Goal: Task Accomplishment & Management: Use online tool/utility

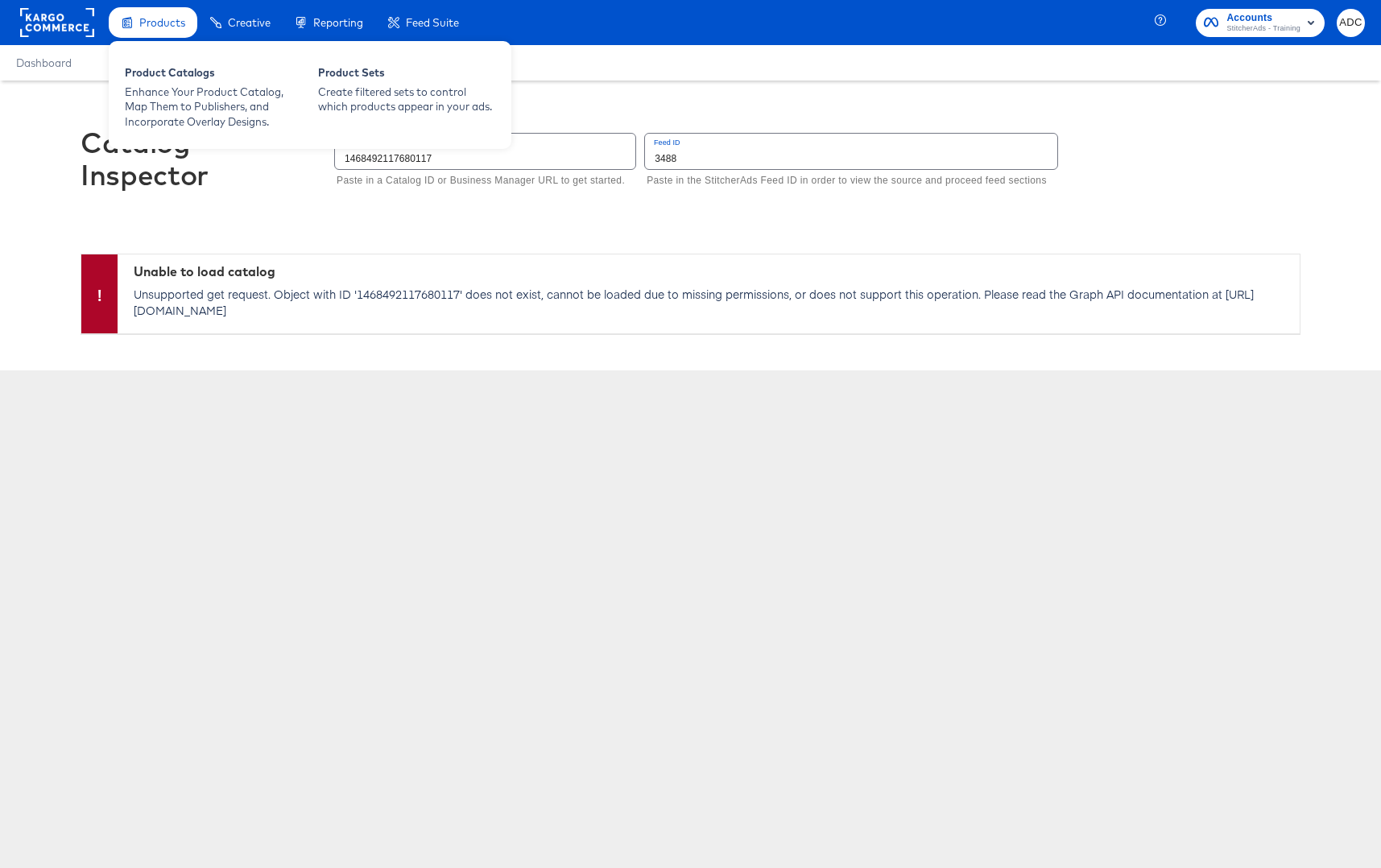
click at [155, 19] on span "Products" at bounding box center [162, 22] width 46 height 13
click at [162, 86] on div "Enhance Your Product Catalog, Map Them to Publishers, and Incorporate Overlay D…" at bounding box center [213, 107] width 177 height 45
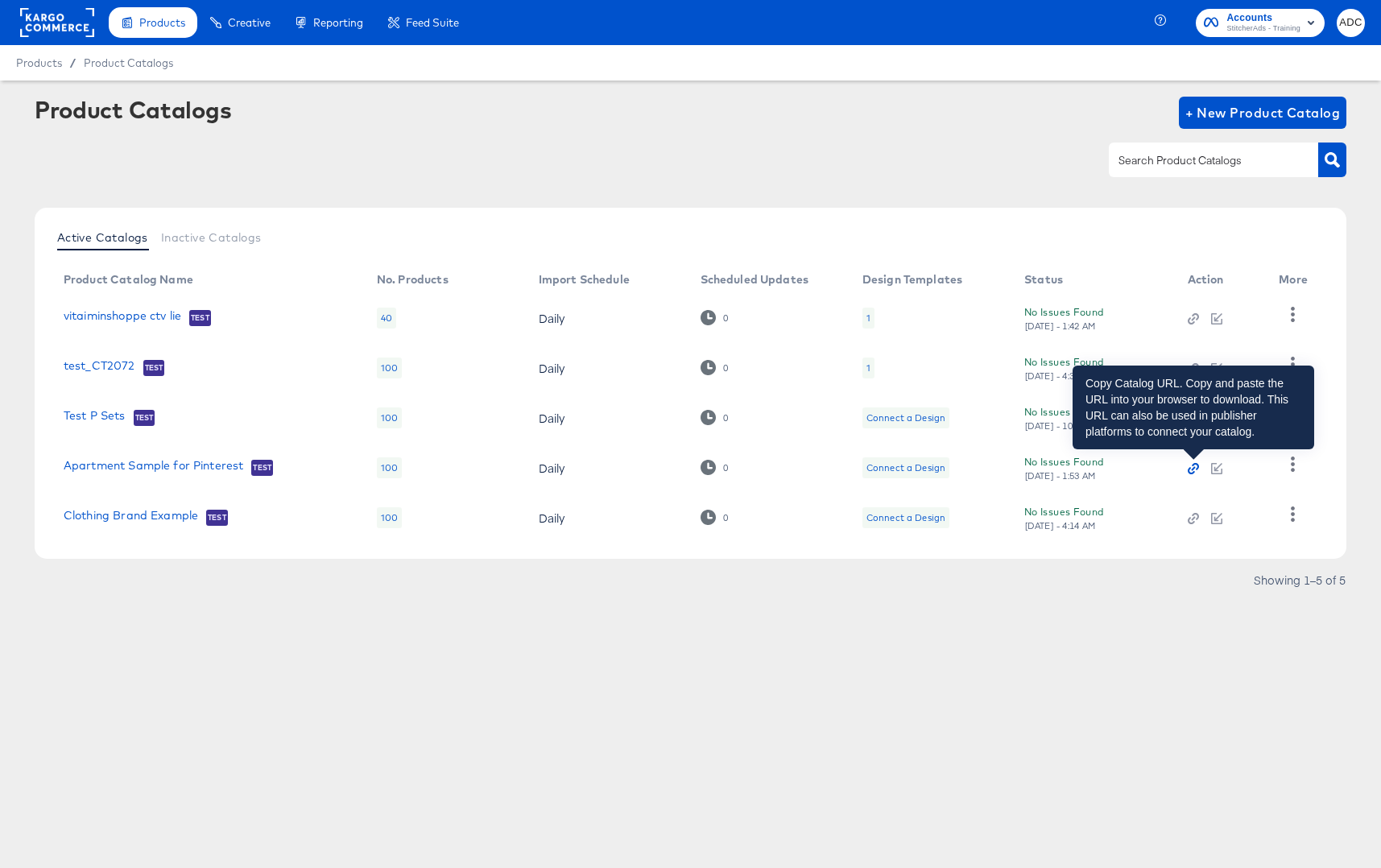
click at [1195, 469] on icon "button" at bounding box center [1193, 469] width 11 height 11
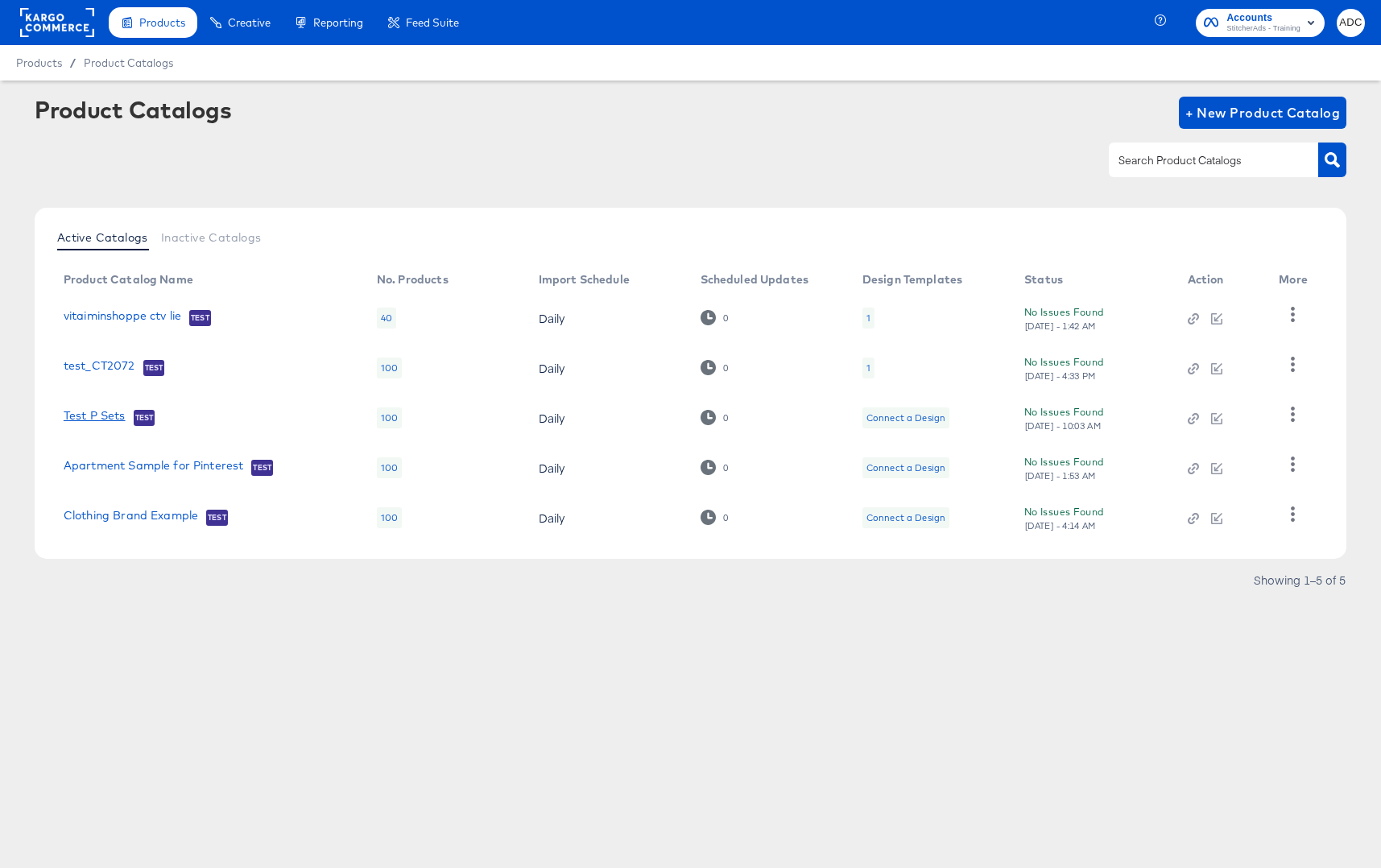
click at [93, 416] on link "Test P Sets" at bounding box center [94, 417] width 62 height 16
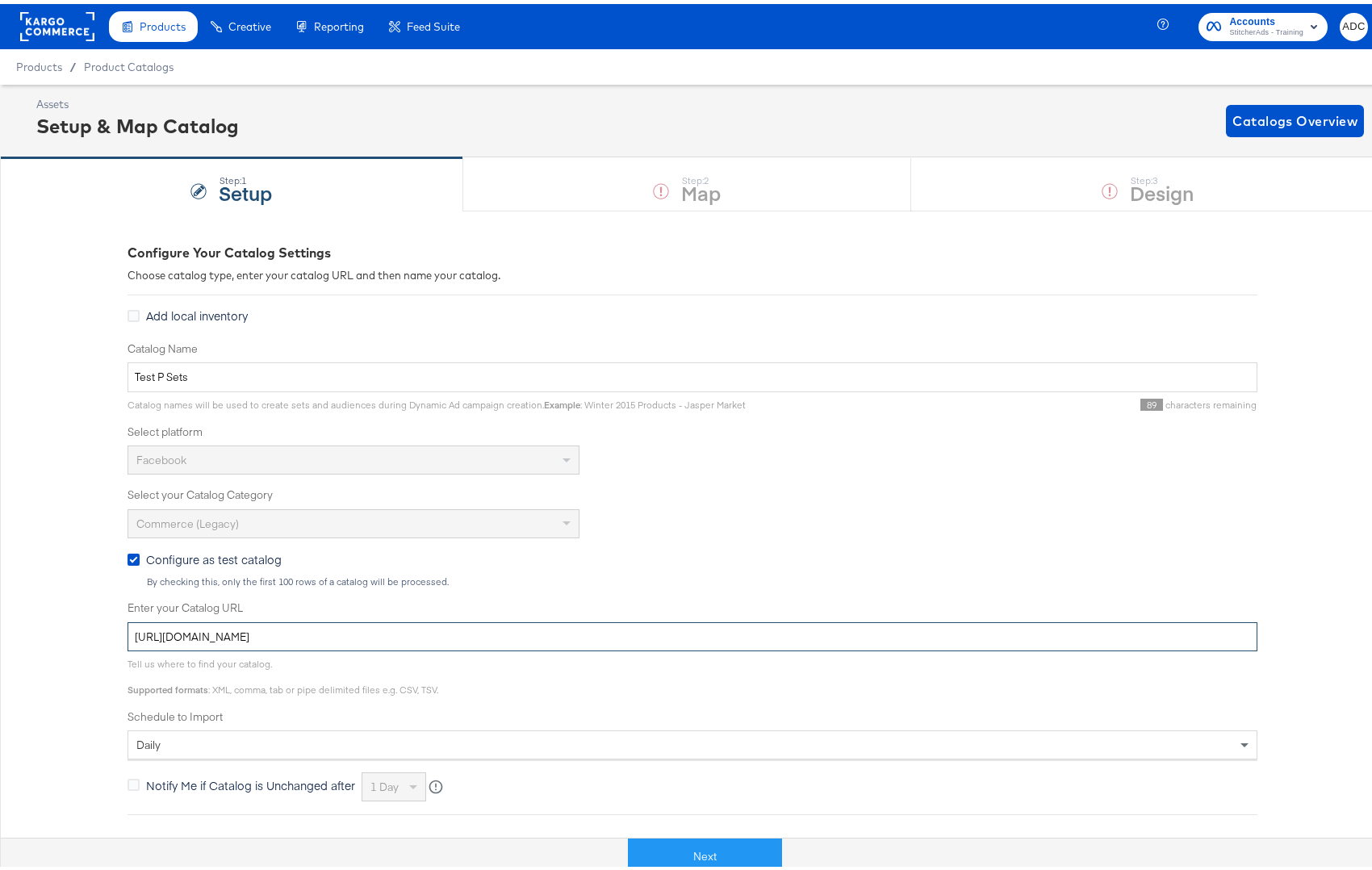
click at [623, 627] on input "[URL][DOMAIN_NAME]" at bounding box center [692, 633] width 1130 height 30
click at [622, 627] on input "[URL][DOMAIN_NAME]" at bounding box center [692, 633] width 1130 height 30
